Goal: Find specific page/section

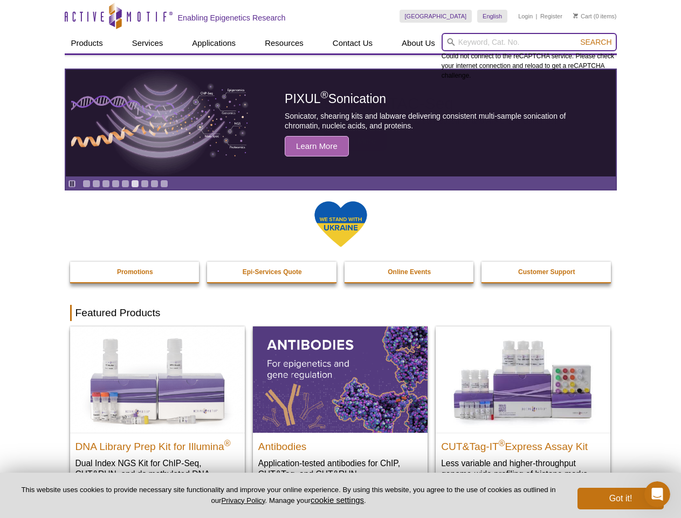
click at [529, 42] on input "search" at bounding box center [529, 42] width 175 height 18
click at [596, 42] on span "Search" at bounding box center [595, 42] width 31 height 9
click at [72, 183] on icon "Pause" at bounding box center [72, 183] width 7 height 7
click at [86, 183] on link "Go to slide 1" at bounding box center [87, 184] width 8 height 8
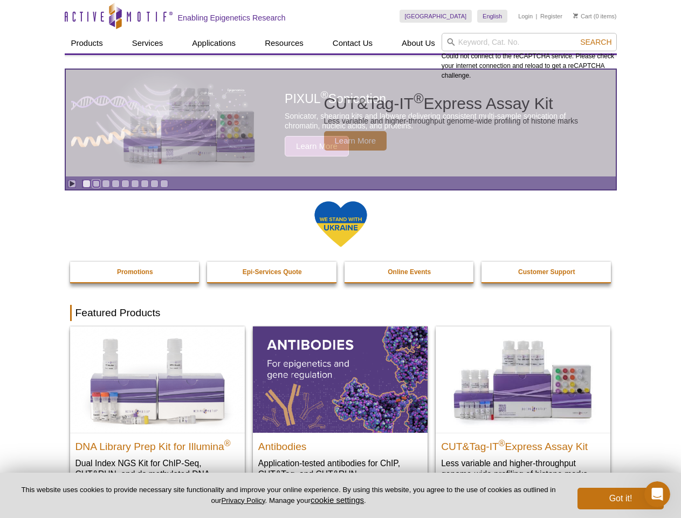
click at [96, 183] on link "Go to slide 2" at bounding box center [96, 184] width 8 height 8
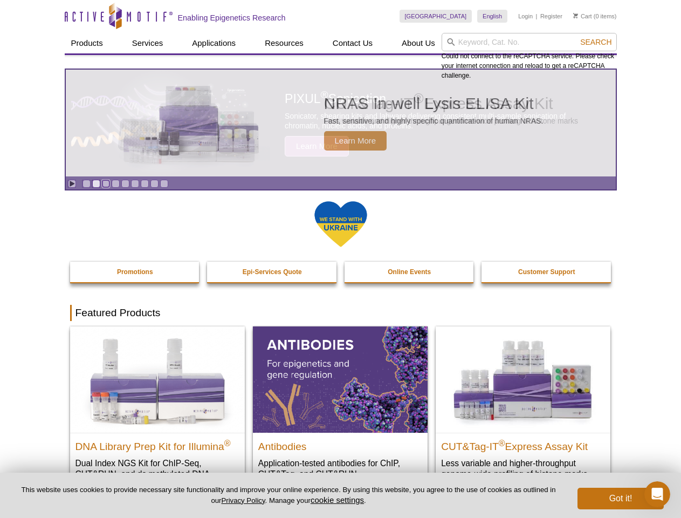
click at [106, 183] on link "Go to slide 3" at bounding box center [106, 184] width 8 height 8
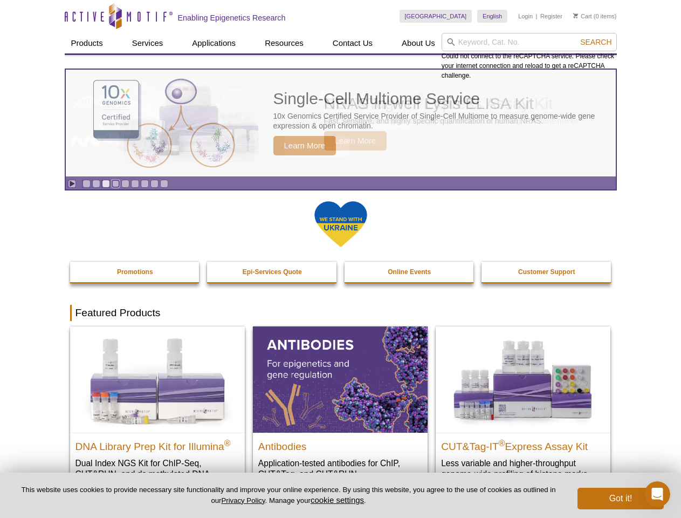
click at [115, 183] on link "Go to slide 4" at bounding box center [116, 184] width 8 height 8
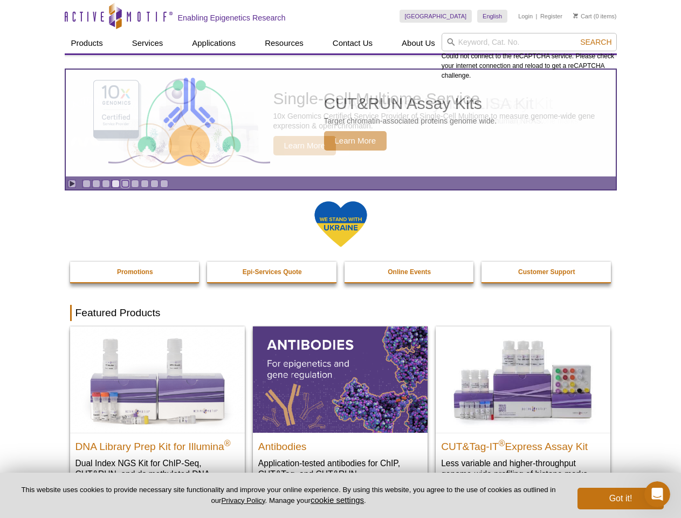
click at [125, 183] on link "Go to slide 5" at bounding box center [125, 184] width 8 height 8
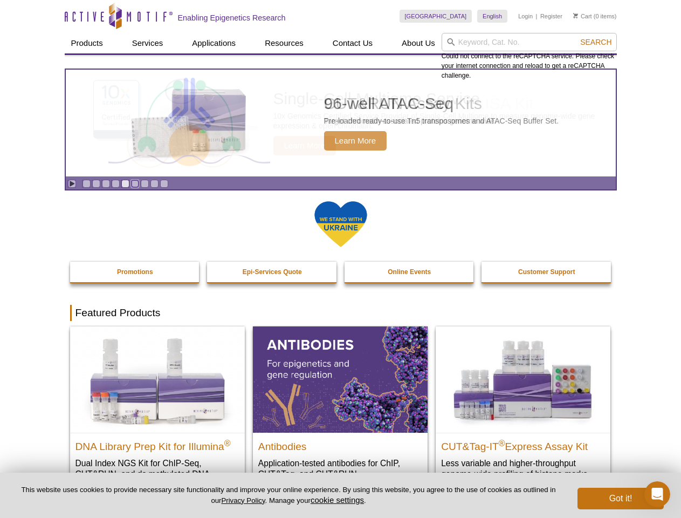
click at [135, 183] on link "Go to slide 6" at bounding box center [135, 184] width 8 height 8
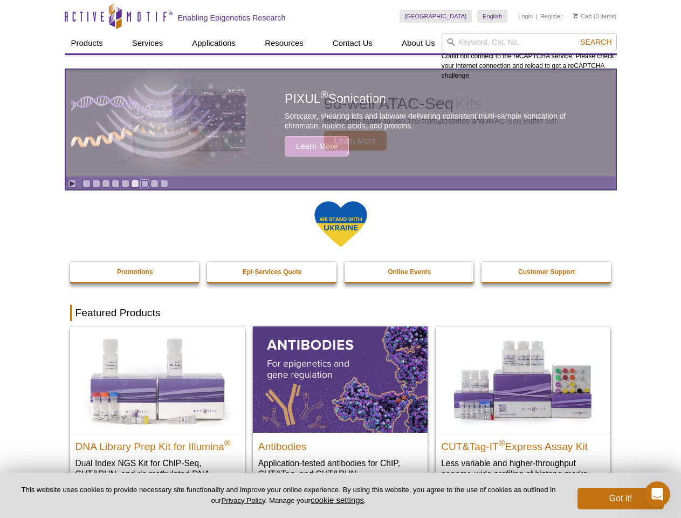
click at [145, 183] on link "Go to slide 7" at bounding box center [145, 184] width 8 height 8
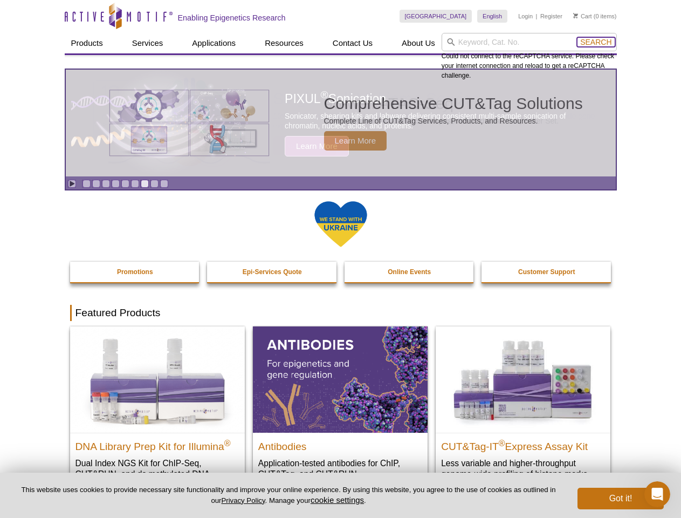
click at [596, 42] on span "Search" at bounding box center [595, 42] width 31 height 9
